Goal: Task Accomplishment & Management: Use online tool/utility

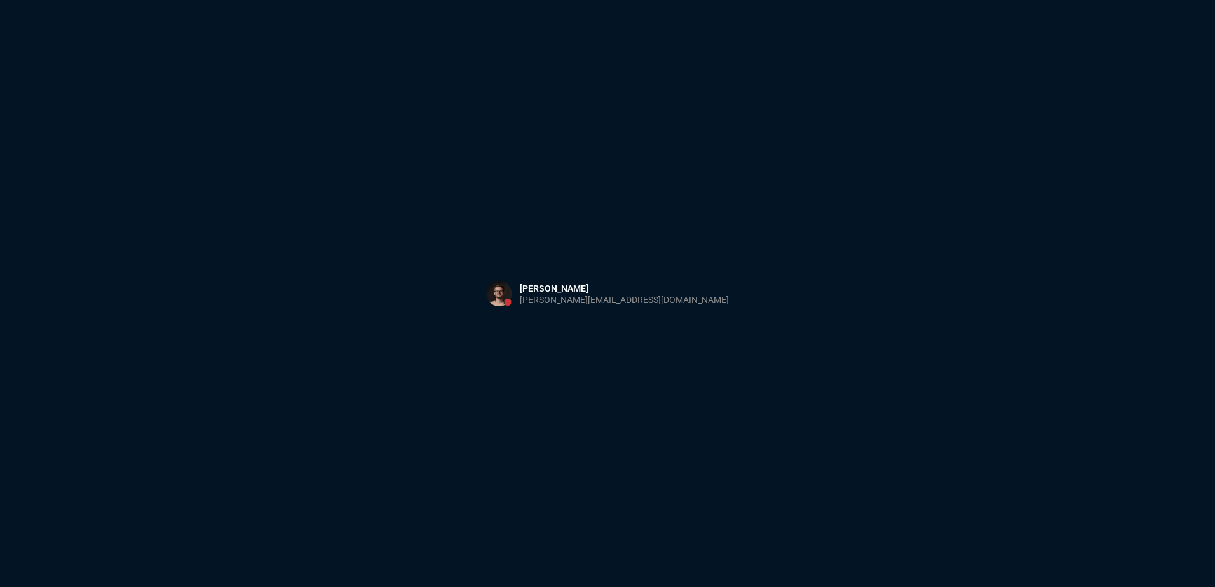
click at [373, 208] on div "Sign in with Microsoft" at bounding box center [607, 293] width 1215 height 587
click at [274, 157] on div "Sign in with Microsoft" at bounding box center [607, 293] width 1215 height 587
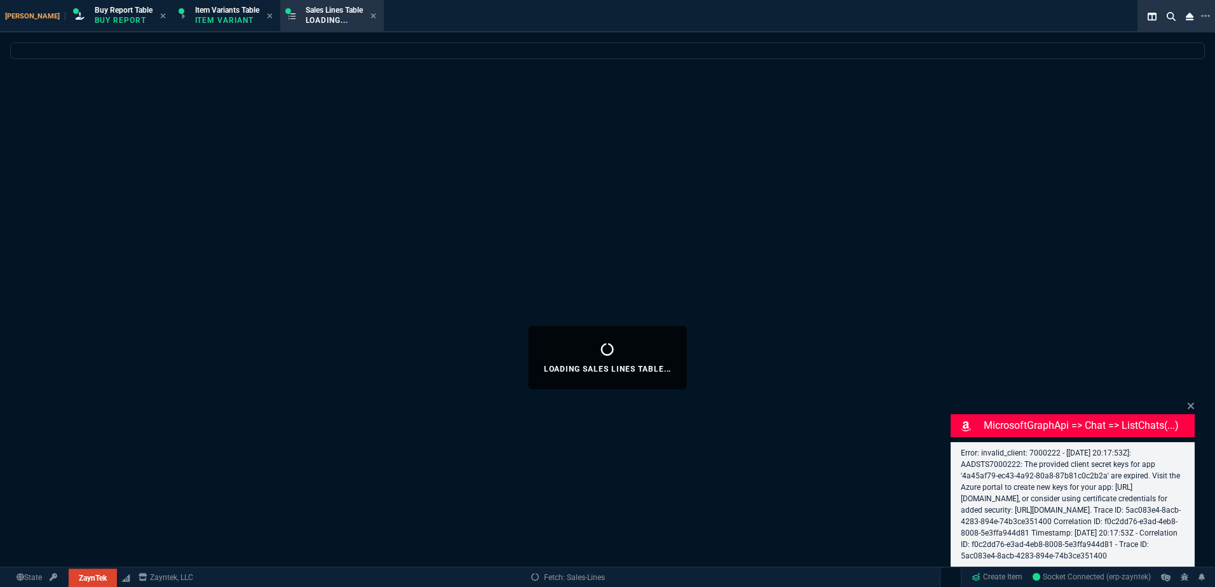
select select "1: BROV"
select select
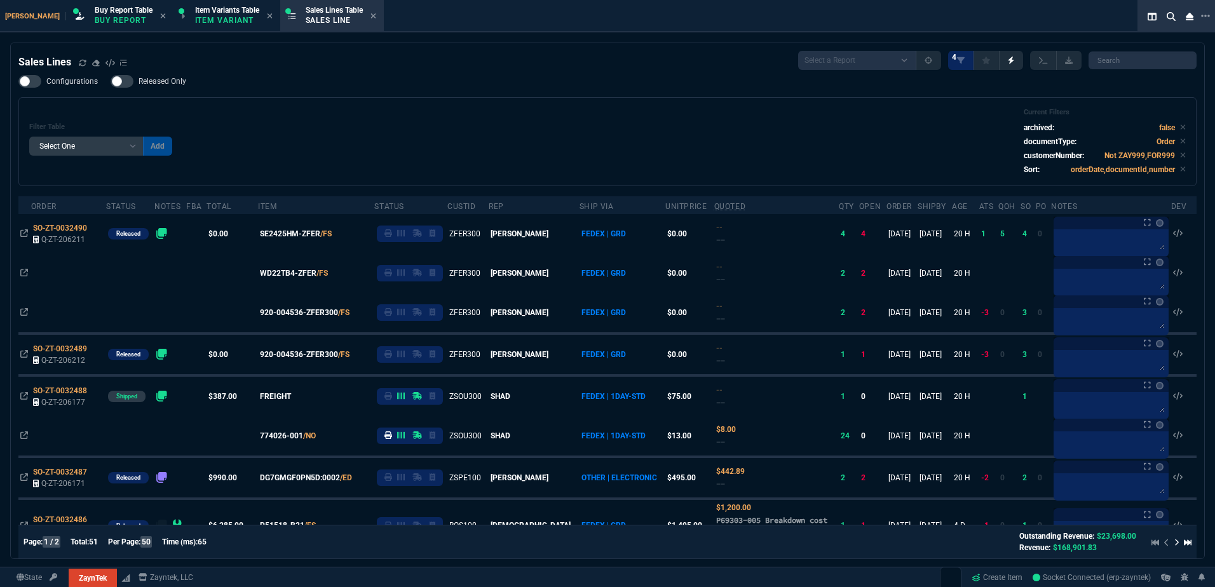
click at [614, 100] on div "Filter Table Select One Add Filter () Age () ATS () Cond (itemVariantCode) Cust…" at bounding box center [607, 141] width 1178 height 89
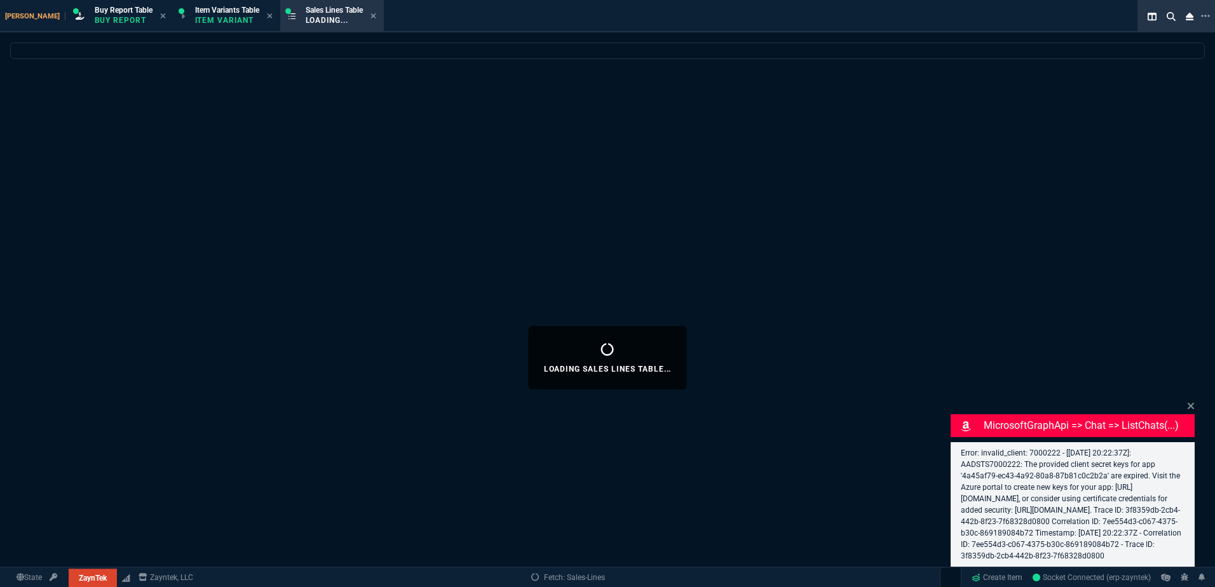
select select
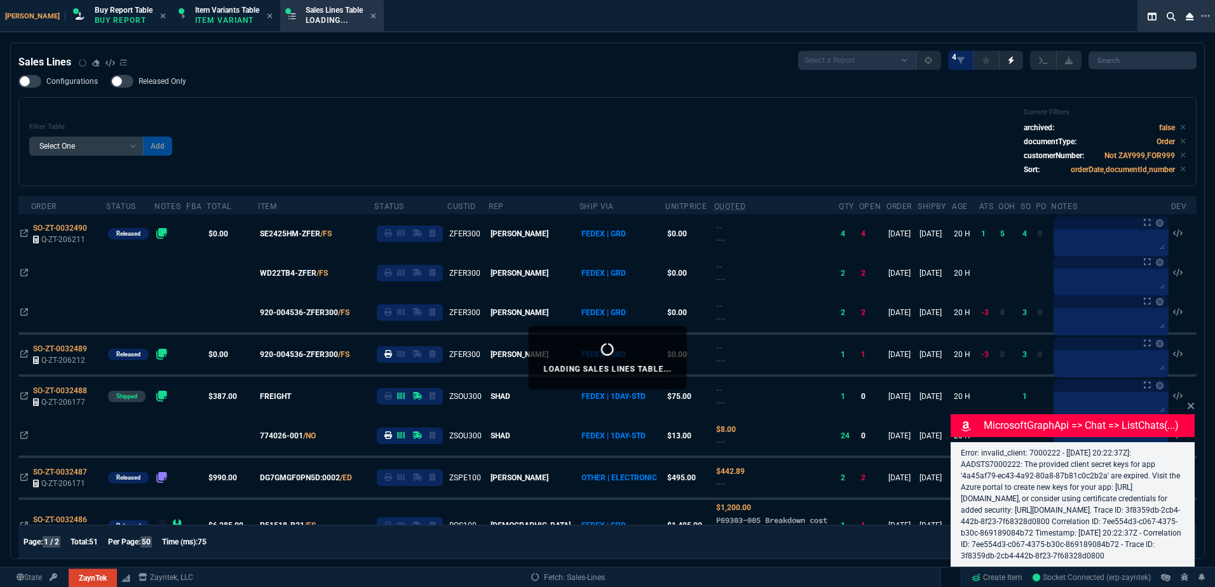
select select "1: BROV"
